Goal: Information Seeking & Learning: Learn about a topic

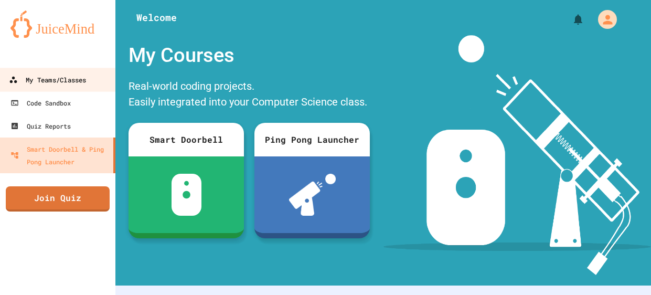
click at [96, 73] on link "My Teams/Classes" at bounding box center [57, 80] width 119 height 24
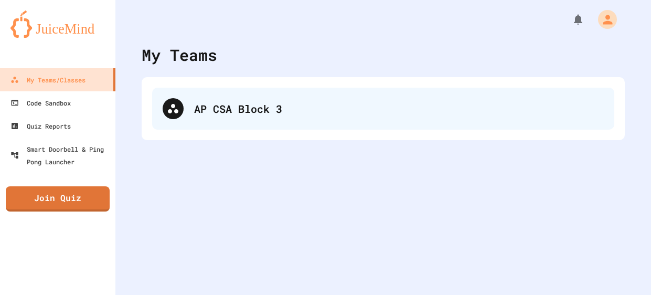
click at [262, 103] on div "AP CSA Block 3" at bounding box center [398, 109] width 409 height 16
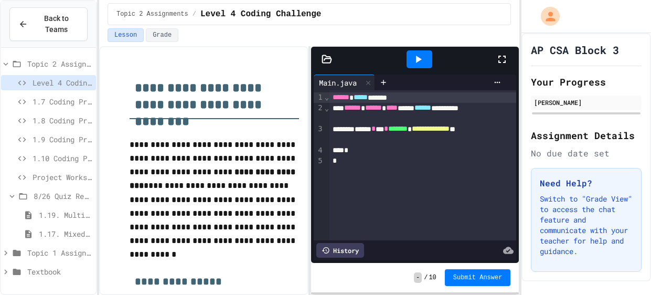
click at [51, 158] on span "1.10 Coding Practice" at bounding box center [62, 158] width 59 height 11
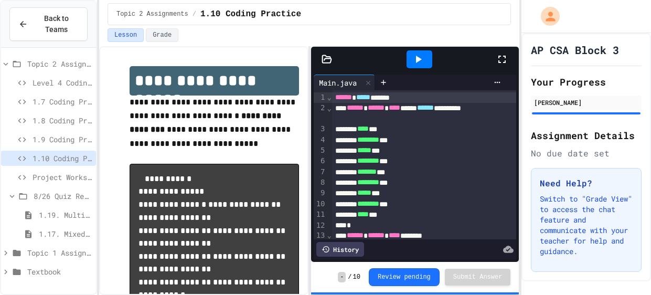
click at [74, 180] on span "Project Workspace" at bounding box center [62, 176] width 59 height 11
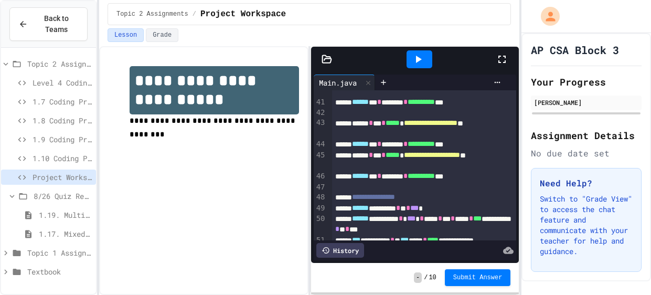
scroll to position [751, 0]
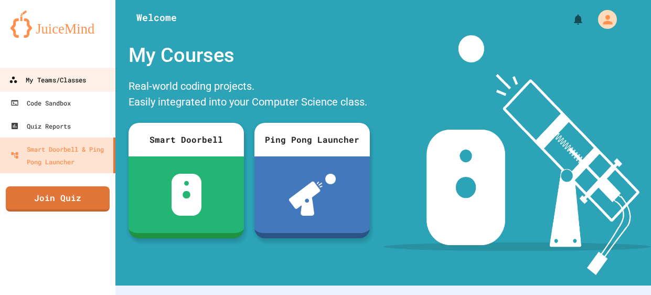
click at [94, 82] on link "My Teams/Classes" at bounding box center [57, 80] width 119 height 24
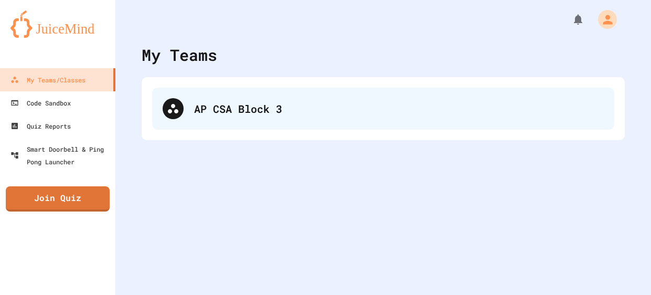
click at [293, 102] on div "AP CSA Block 3" at bounding box center [398, 109] width 409 height 16
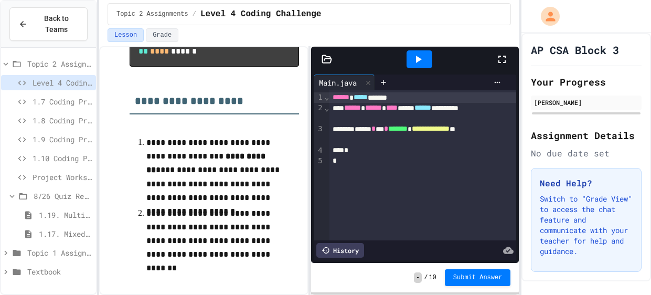
scroll to position [1109, 0]
